Goal: Task Accomplishment & Management: Manage account settings

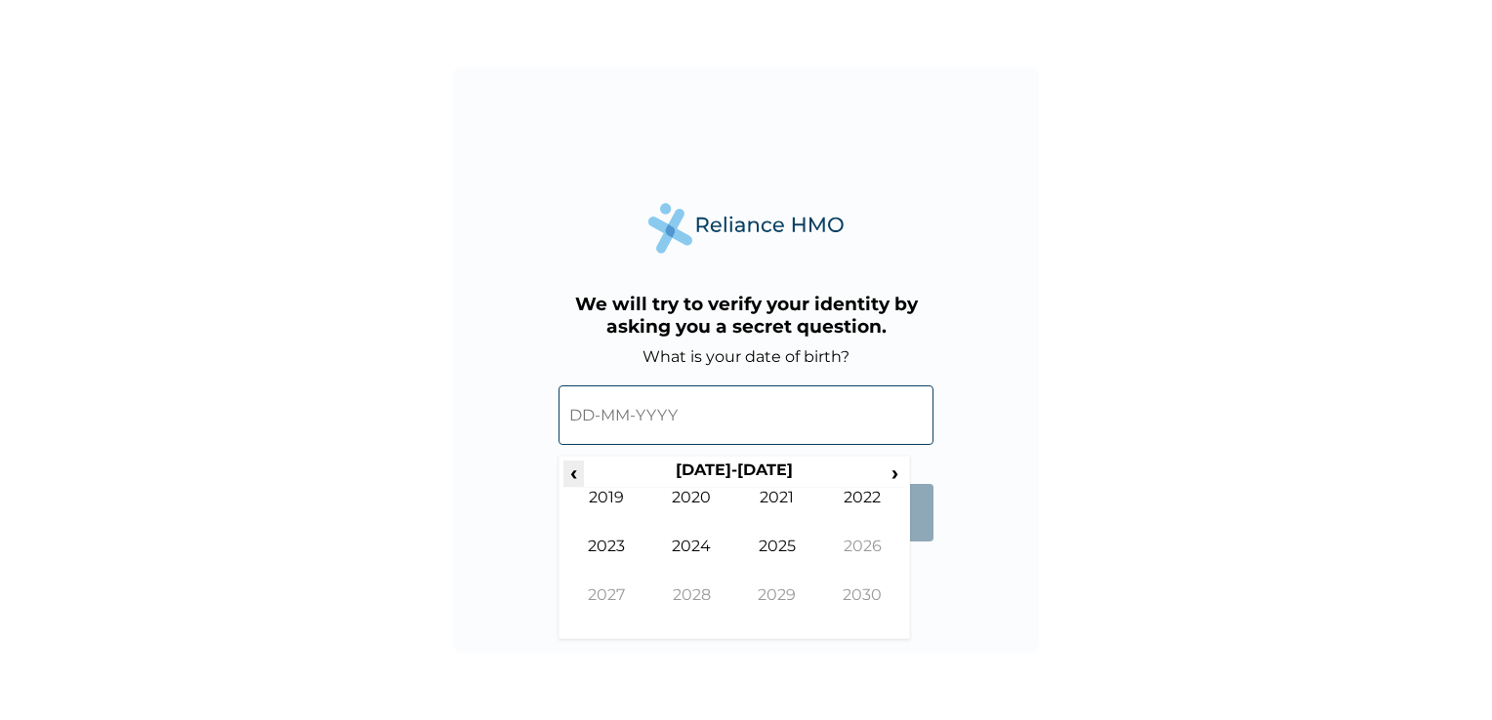
click at [578, 474] on span "‹" at bounding box center [573, 473] width 20 height 24
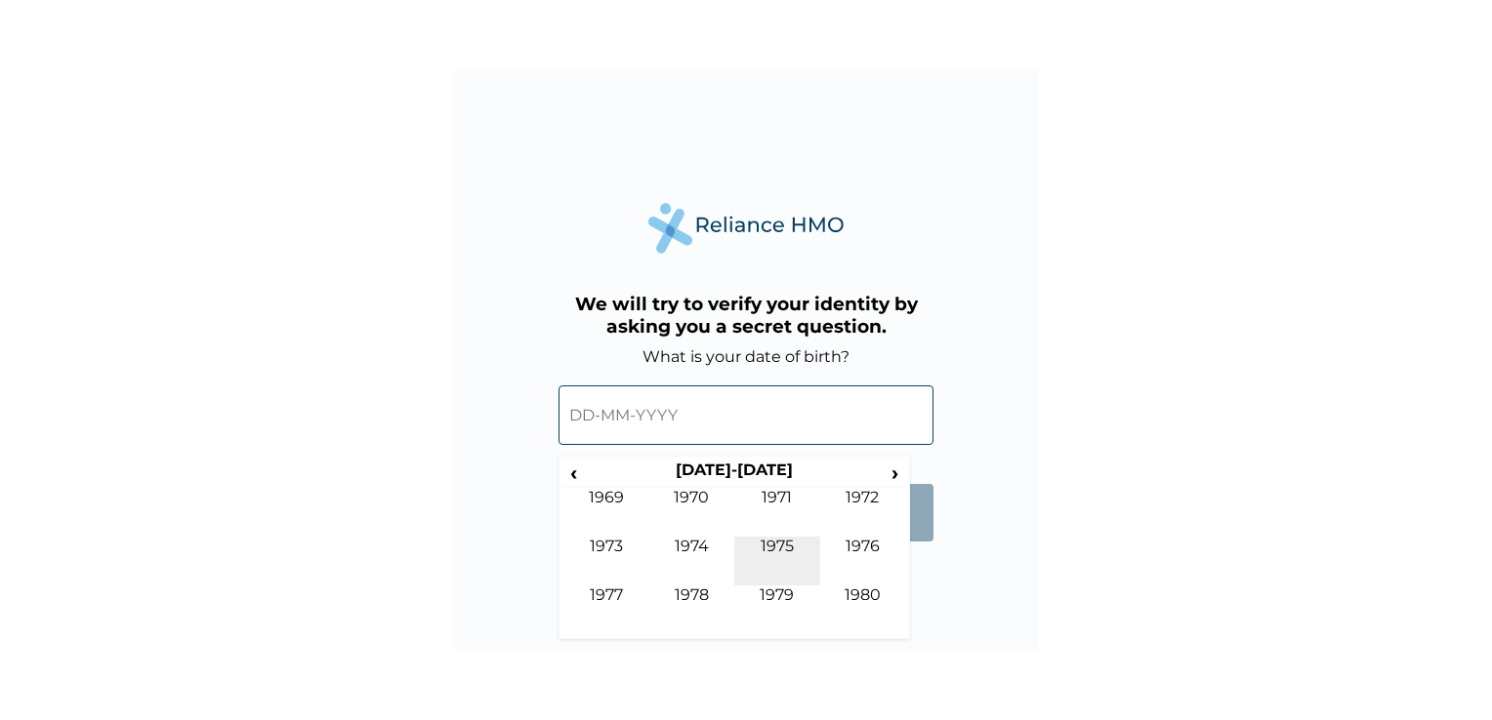
click at [780, 543] on td "1975" at bounding box center [777, 561] width 86 height 49
click at [840, 542] on td "Aug" at bounding box center [863, 561] width 86 height 49
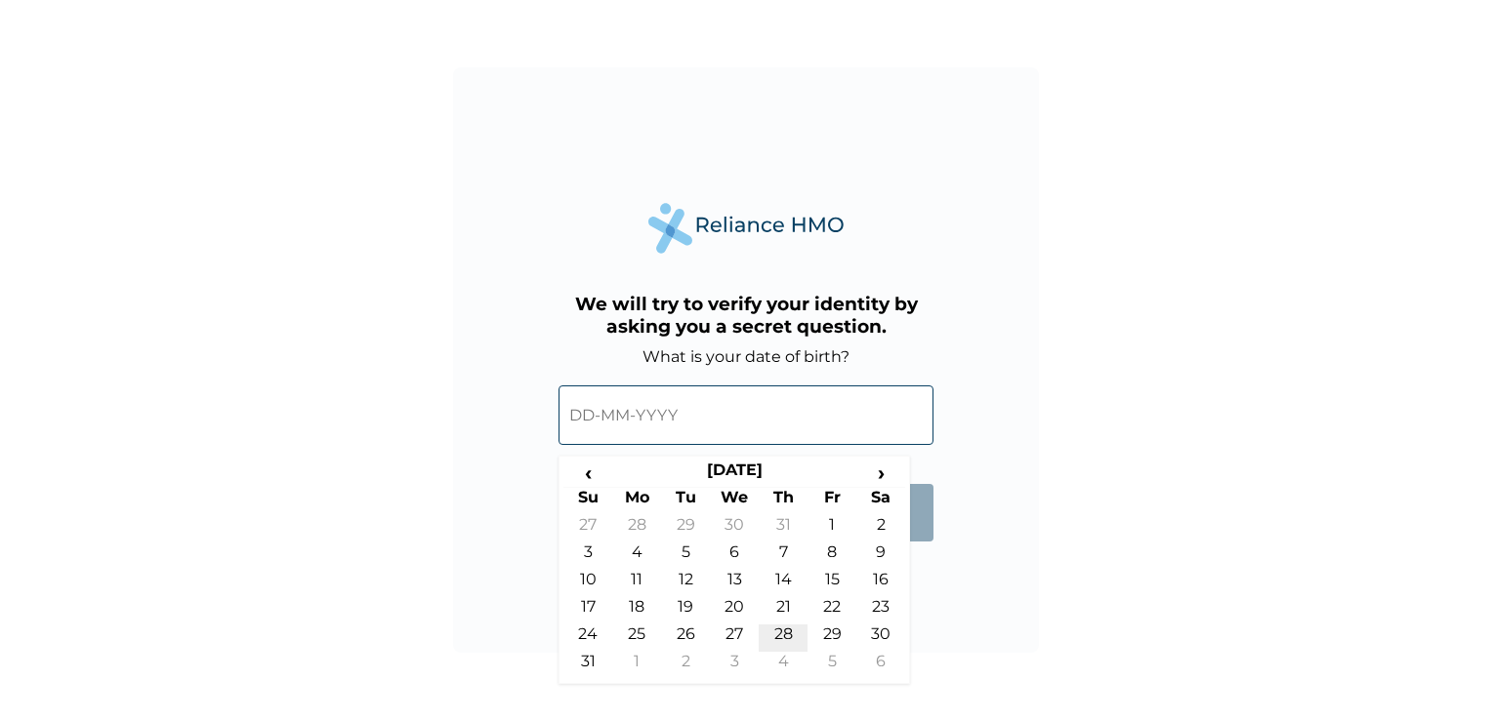
click at [797, 630] on td "28" at bounding box center [782, 638] width 49 height 27
type input "[DATE]"
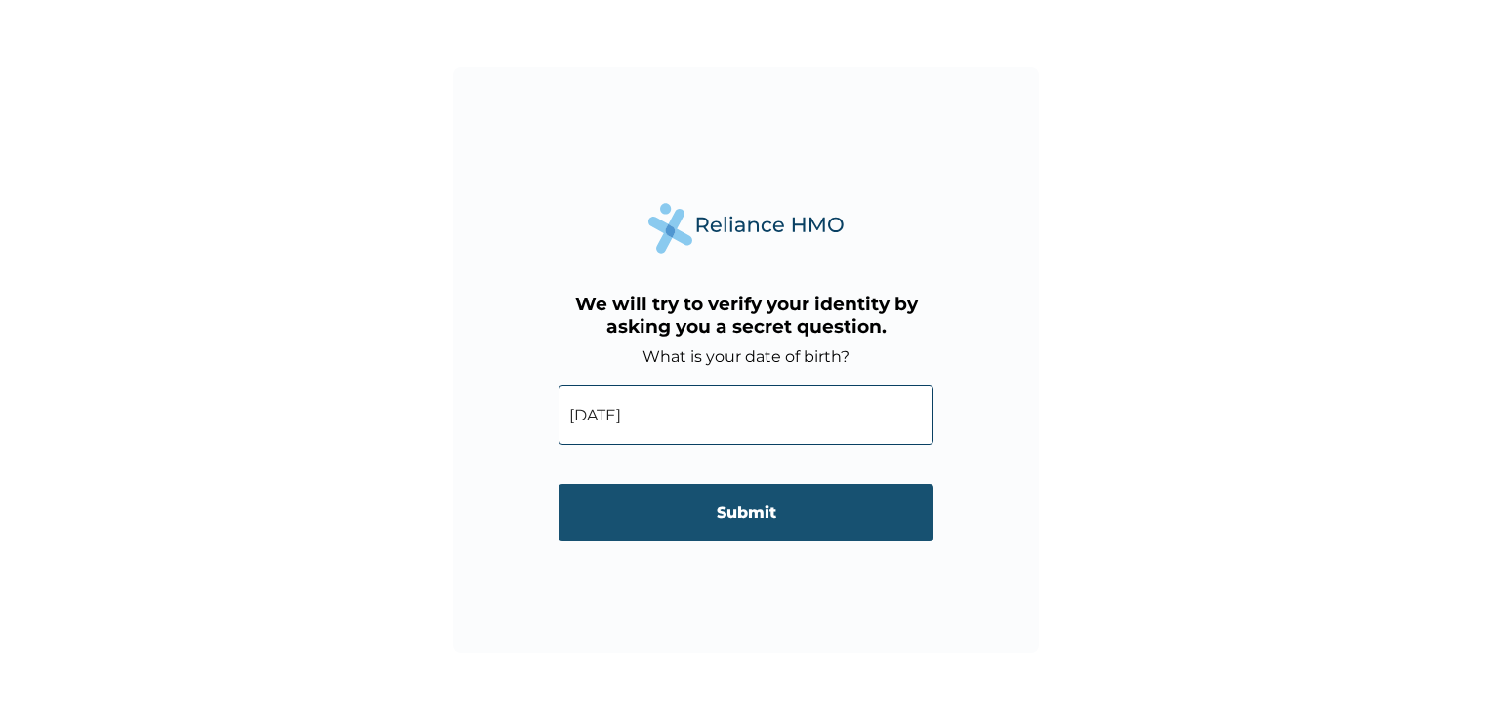
click at [774, 516] on input "Submit" at bounding box center [745, 513] width 375 height 58
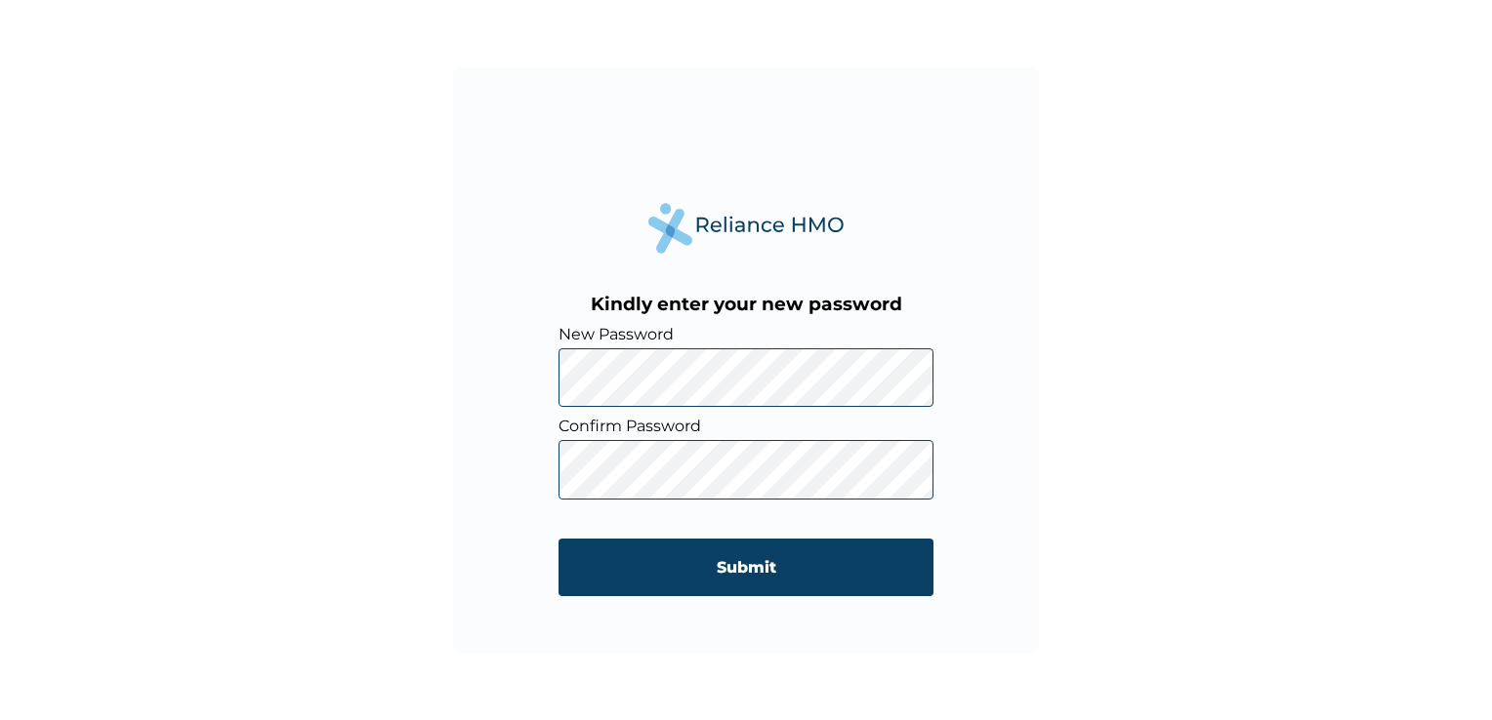
click at [1369, 303] on div "Kindly enter your new password New Password Confirm Password Submit" at bounding box center [746, 360] width 1492 height 720
click at [1153, 333] on div "Kindly enter your new password New Password Confirm Password Submit" at bounding box center [746, 360] width 1492 height 720
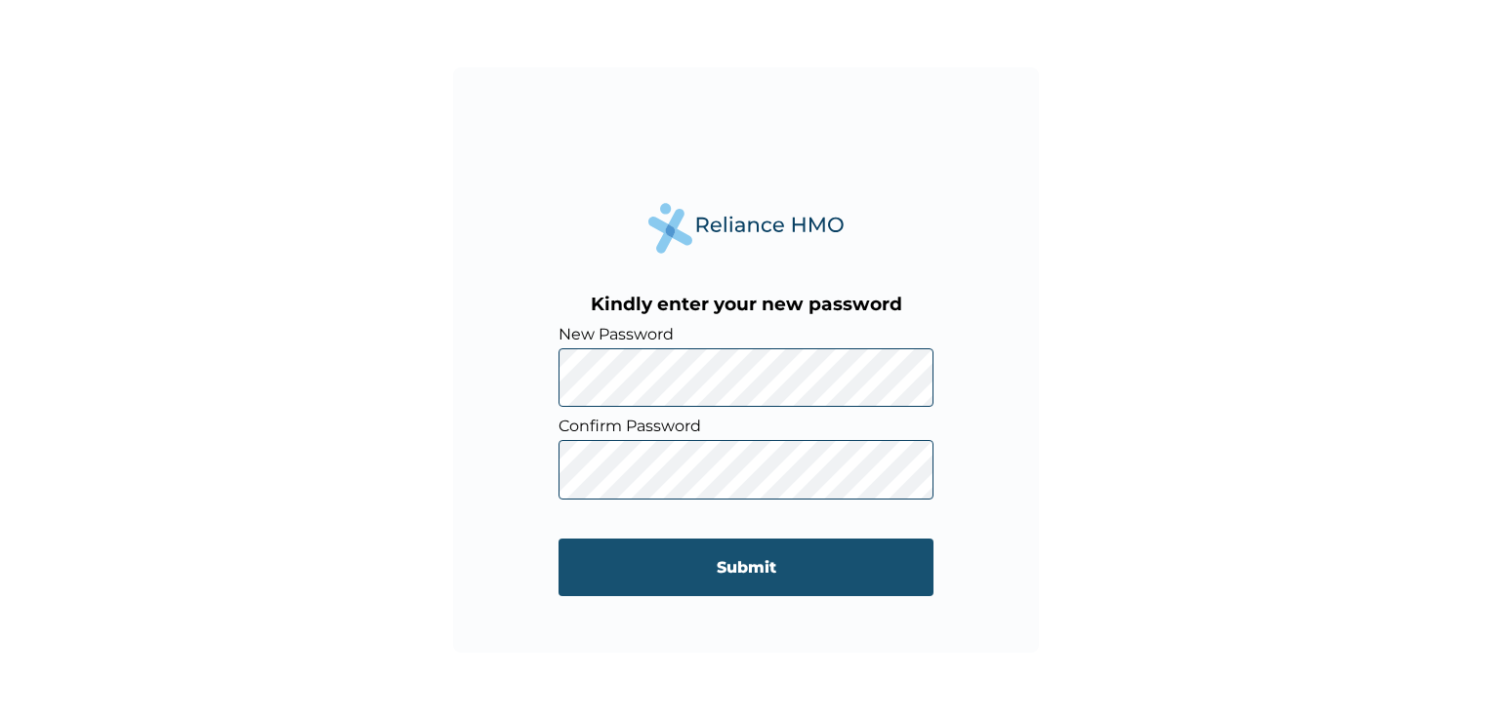
click at [753, 574] on input "Submit" at bounding box center [745, 568] width 375 height 58
